Goal: Information Seeking & Learning: Learn about a topic

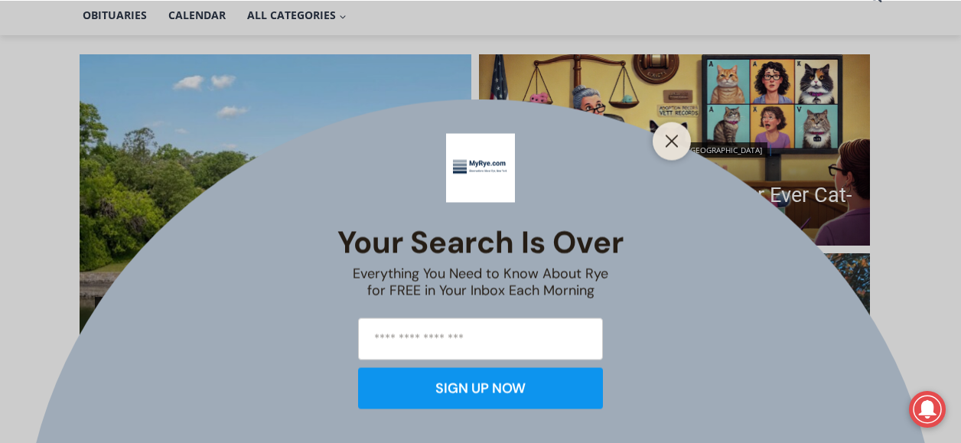
scroll to position [383, 0]
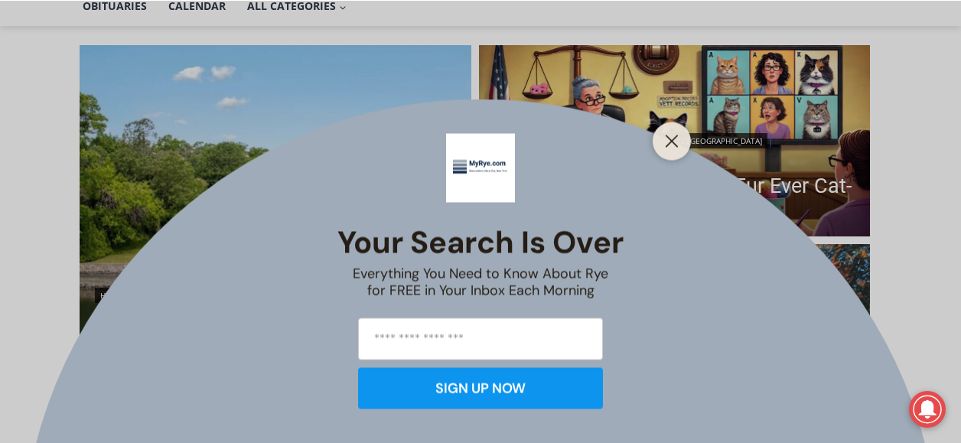
click at [690, 132] on div "Your Search is Over Everything You Need to Know About Rye for FREE in Your Inbo…" at bounding box center [480, 221] width 961 height 443
click at [671, 139] on line "Close" at bounding box center [672, 140] width 11 height 11
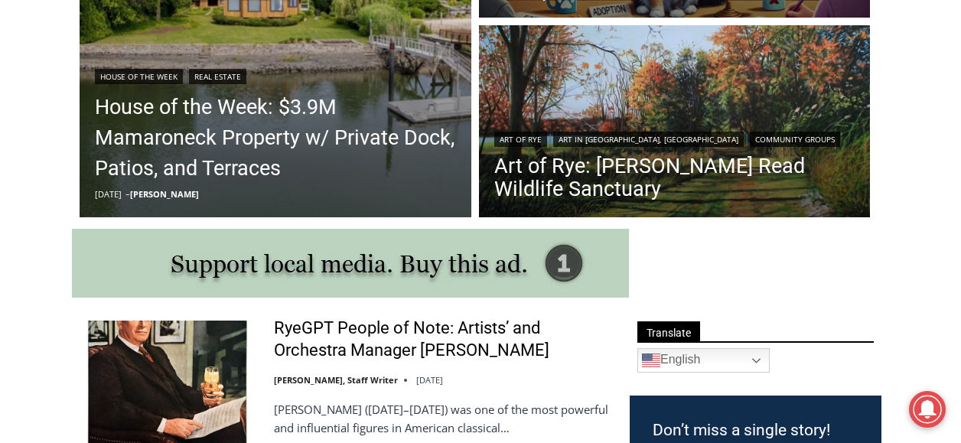
scroll to position [612, 0]
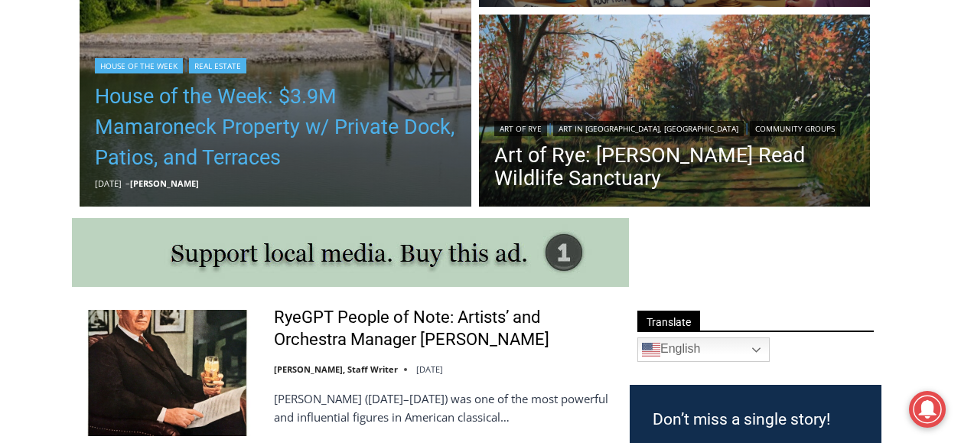
click at [154, 149] on link "House of the Week: $3.9M Mamaroneck Property w/ Private Dock, Patios, and Terra…" at bounding box center [275, 127] width 361 height 92
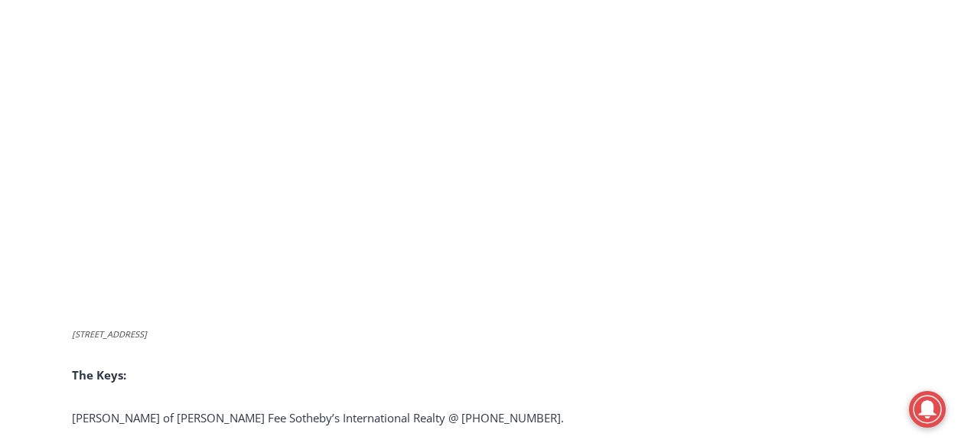
scroll to position [5862, 0]
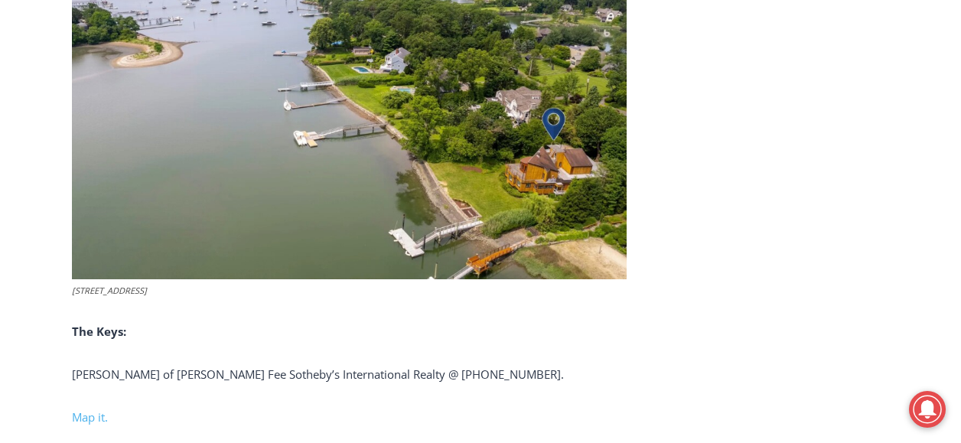
drag, startPoint x: 64, startPoint y: 272, endPoint x: 227, endPoint y: 275, distance: 163.0
copy figcaption "[STREET_ADDRESS]"
